Goal: Information Seeking & Learning: Learn about a topic

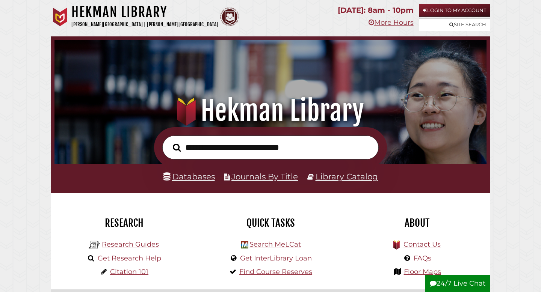
scroll to position [143, 428]
click at [197, 176] on link "Databases" at bounding box center [188, 177] width 51 height 10
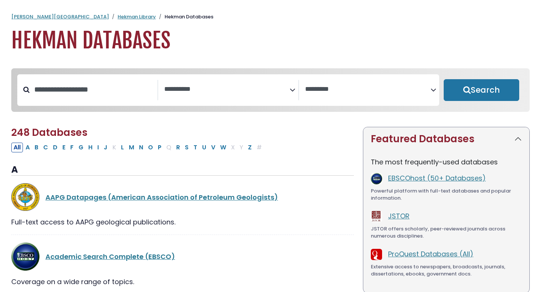
select select "Database Subject Filter"
select select "Database Vendors Filter"
click at [465, 92] on button "Search" at bounding box center [480, 90] width 75 height 22
select select "Database Subject Filter"
select select "Database Vendors Filter"
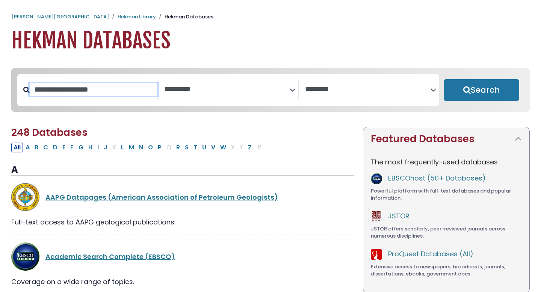
click at [128, 95] on input "Search database by title or keyword" at bounding box center [94, 89] width 128 height 12
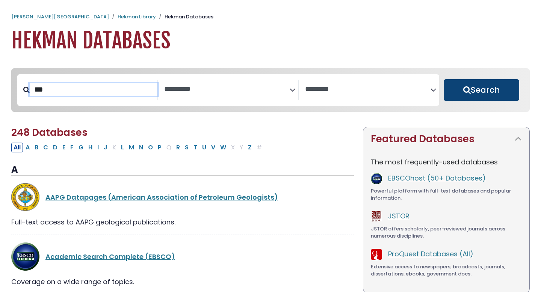
type input "***"
click at [469, 91] on button "Search" at bounding box center [480, 90] width 75 height 22
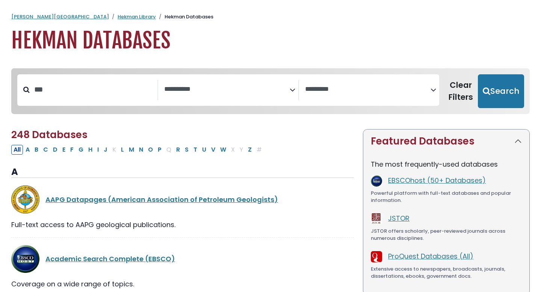
select select "Database Subject Filter"
select select "Database Vendors Filter"
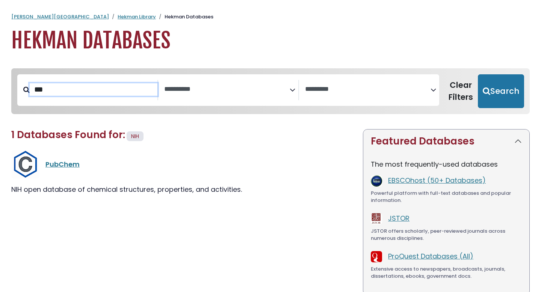
drag, startPoint x: 99, startPoint y: 94, endPoint x: 21, endPoint y: 92, distance: 78.1
click at [21, 92] on div "***" at bounding box center [87, 90] width 141 height 20
type input "**********"
click at [478, 74] on button "Search" at bounding box center [501, 91] width 46 height 34
select select "Database Subject Filter"
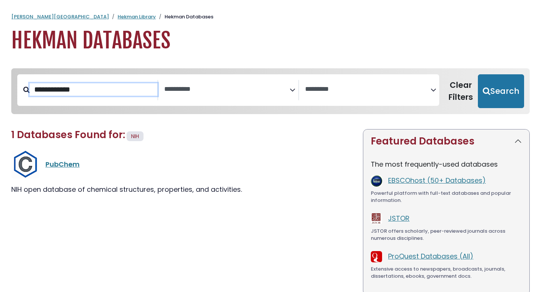
select select "Database Vendors Filter"
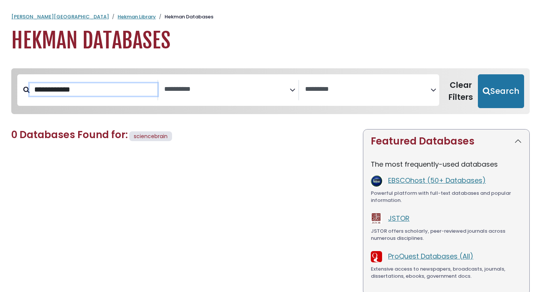
drag, startPoint x: 121, startPoint y: 94, endPoint x: 0, endPoint y: 89, distance: 121.0
click at [0, 89] on div "**********" at bounding box center [270, 206] width 541 height 291
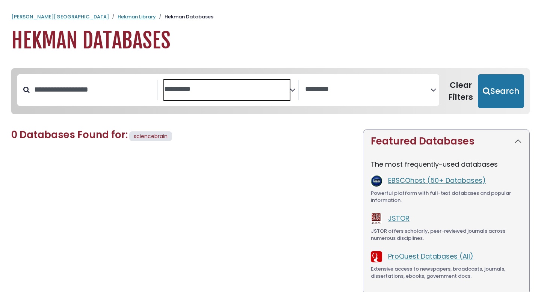
click at [178, 87] on textarea "Search" at bounding box center [226, 90] width 125 height 8
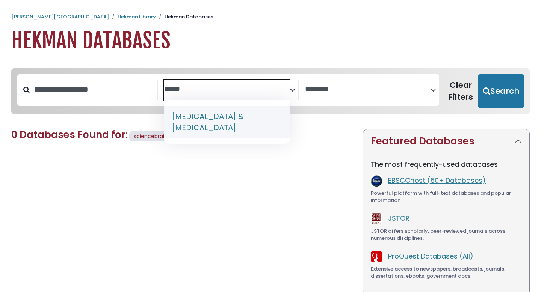
type textarea "******"
select select "*****"
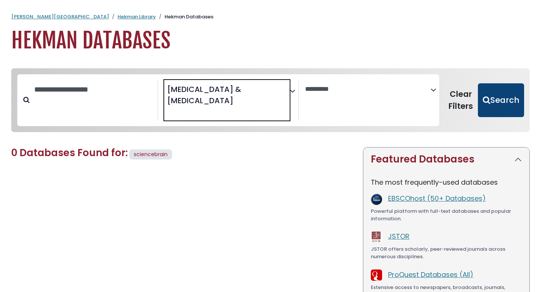
click at [495, 95] on button "Search" at bounding box center [501, 100] width 46 height 34
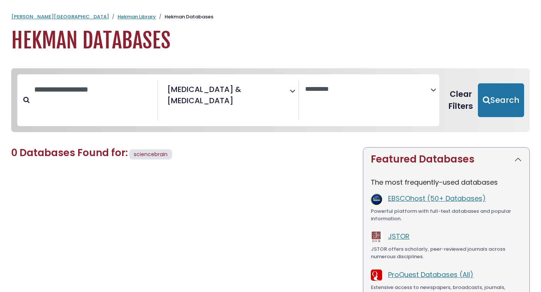
select select "Database Vendors Filter"
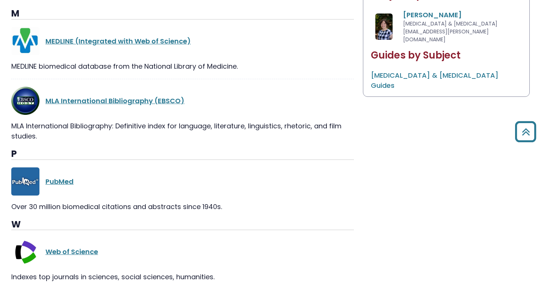
scroll to position [428, 0]
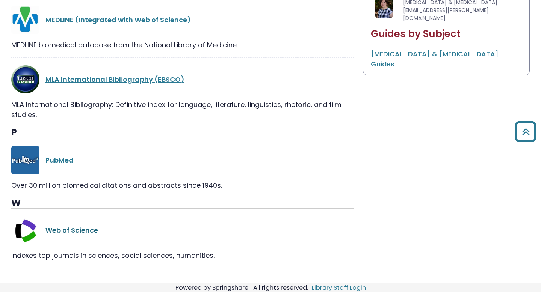
click at [73, 226] on link "Web of Science" at bounding box center [71, 230] width 53 height 9
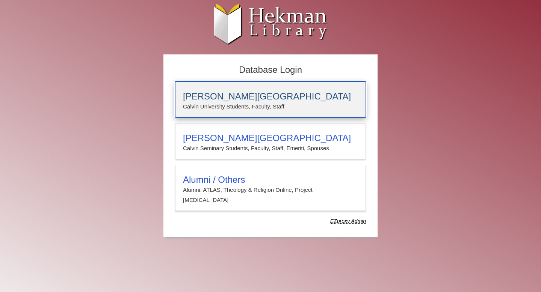
click at [279, 87] on div "Calvin University Calvin University Students, Faculty, Staff" at bounding box center [270, 99] width 191 height 36
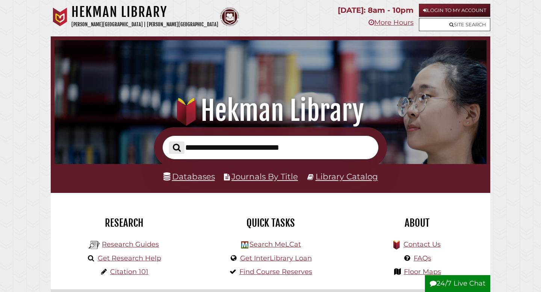
scroll to position [143, 428]
click at [237, 147] on input "text" at bounding box center [270, 148] width 216 height 24
type input "*"
type input "**********"
click at [169, 142] on button "Search" at bounding box center [176, 148] width 15 height 12
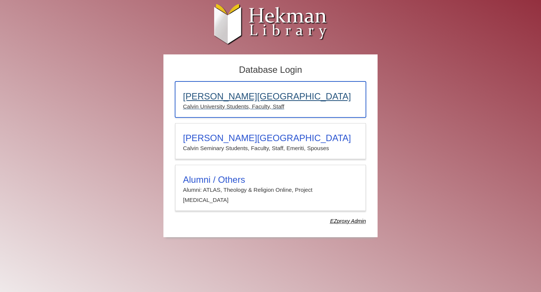
click at [249, 97] on h3 "[PERSON_NAME][GEOGRAPHIC_DATA]" at bounding box center [270, 96] width 175 height 11
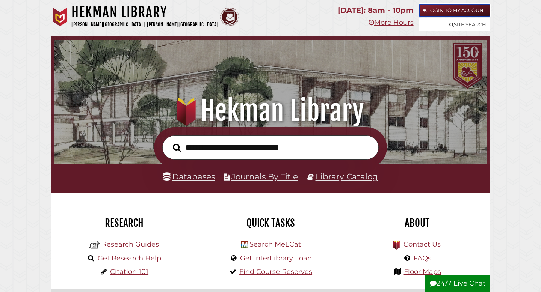
click at [436, 5] on link "Login to My Account" at bounding box center [454, 10] width 71 height 13
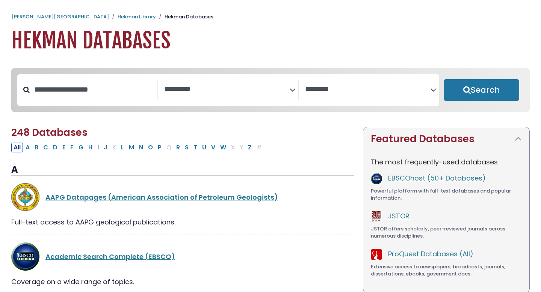
select select "Database Subject Filter"
select select "Database Vendors Filter"
